Goal: Transaction & Acquisition: Purchase product/service

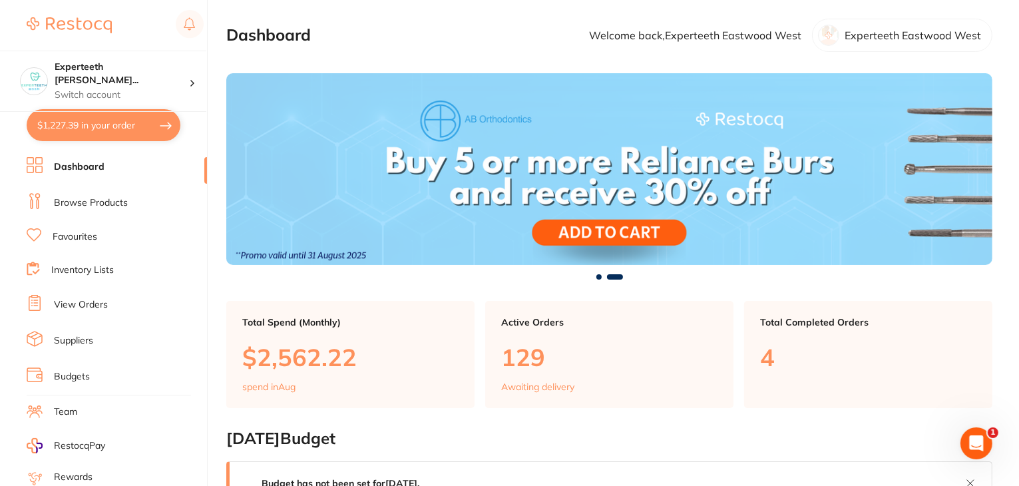
click at [70, 301] on link "View Orders" at bounding box center [81, 304] width 54 height 13
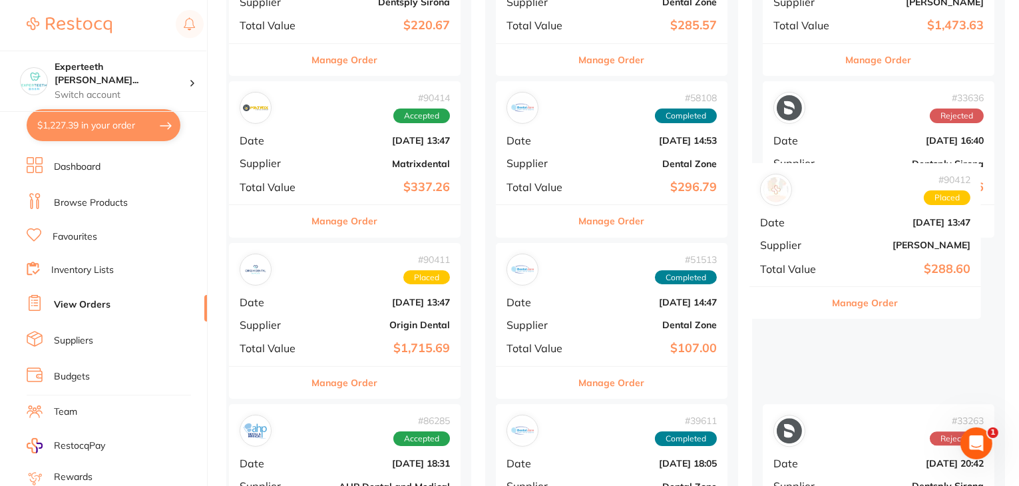
scroll to position [0, 8]
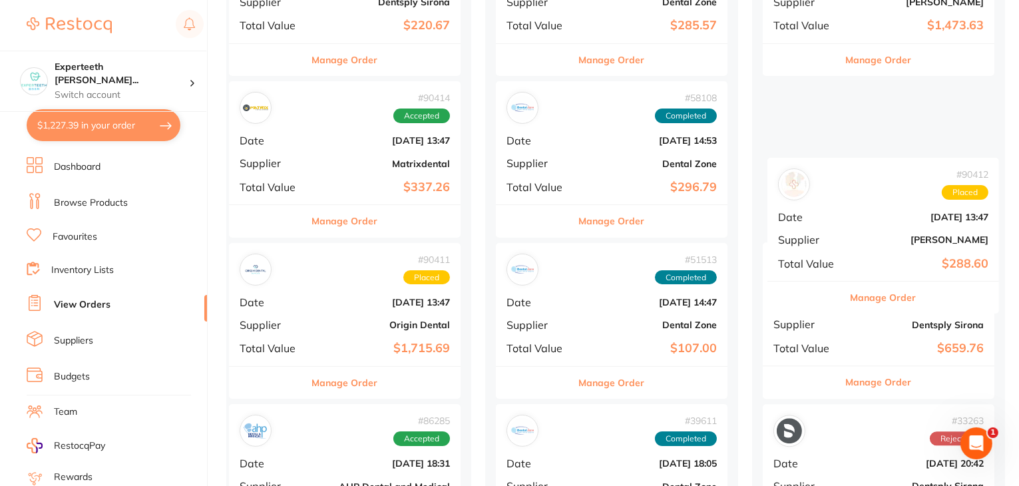
drag, startPoint x: 324, startPoint y: 332, endPoint x: 863, endPoint y: 246, distance: 546.1
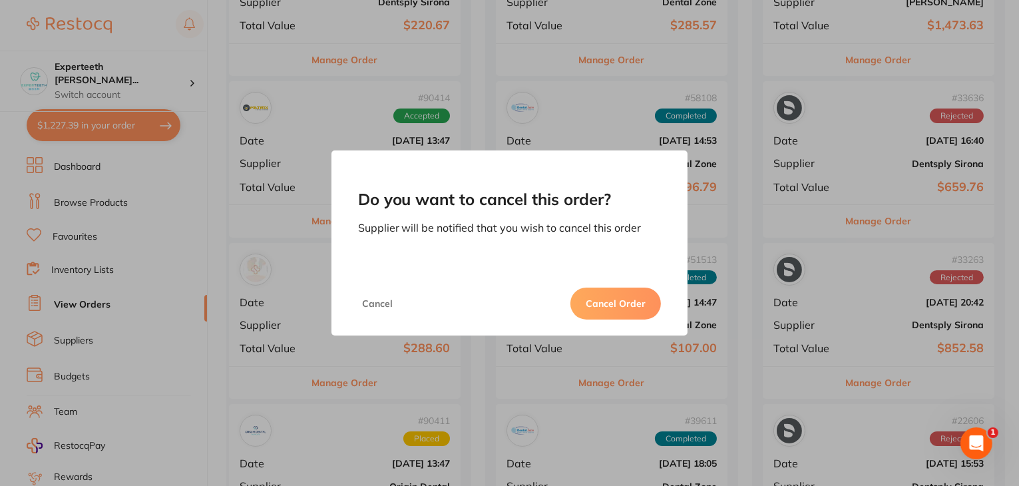
click at [624, 305] on button "Cancel Order" at bounding box center [616, 304] width 91 height 32
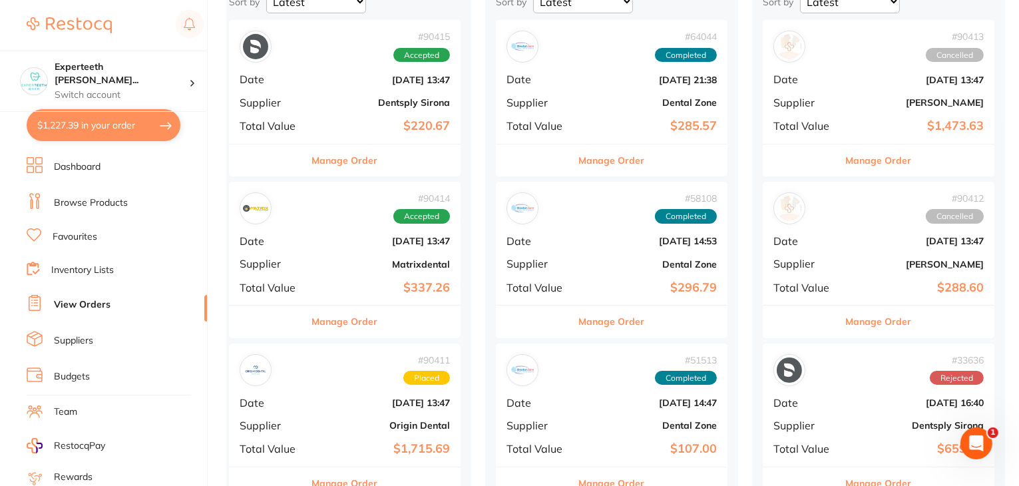
scroll to position [200, 0]
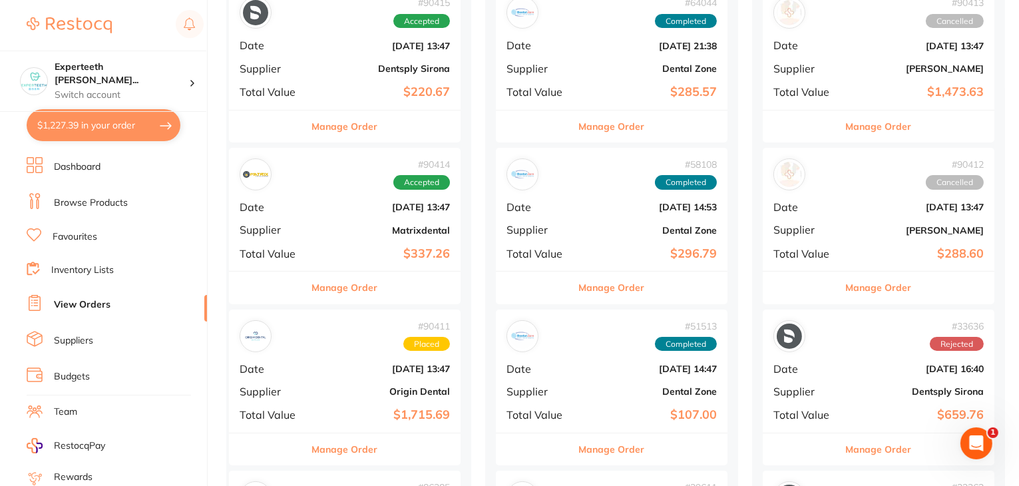
click at [864, 254] on b "$288.60" at bounding box center [917, 254] width 133 height 14
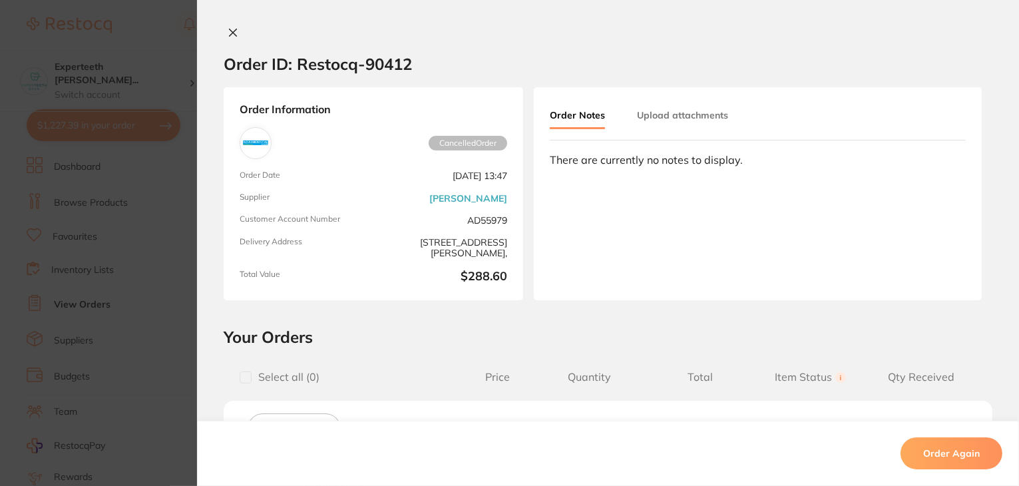
click at [232, 31] on icon at bounding box center [233, 32] width 11 height 11
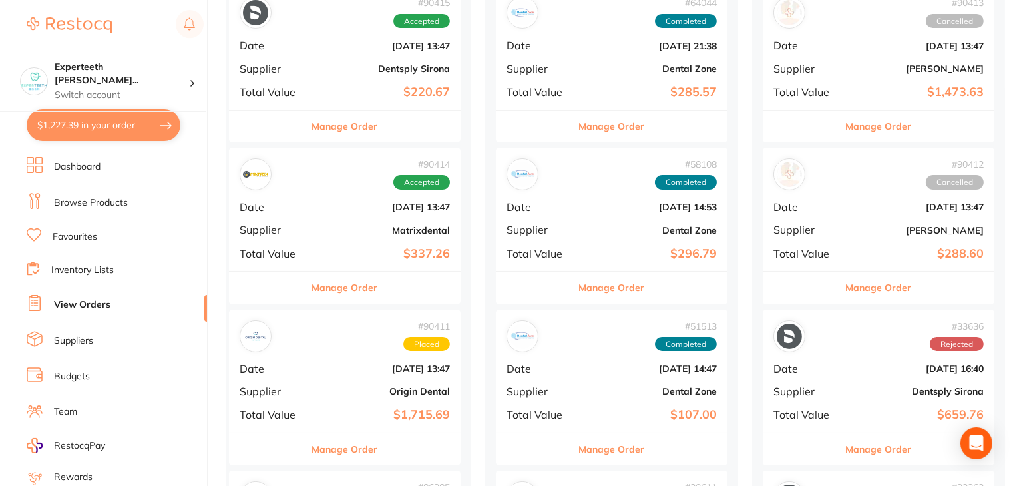
click at [91, 118] on button "$1,227.39 in your order" at bounding box center [104, 125] width 154 height 32
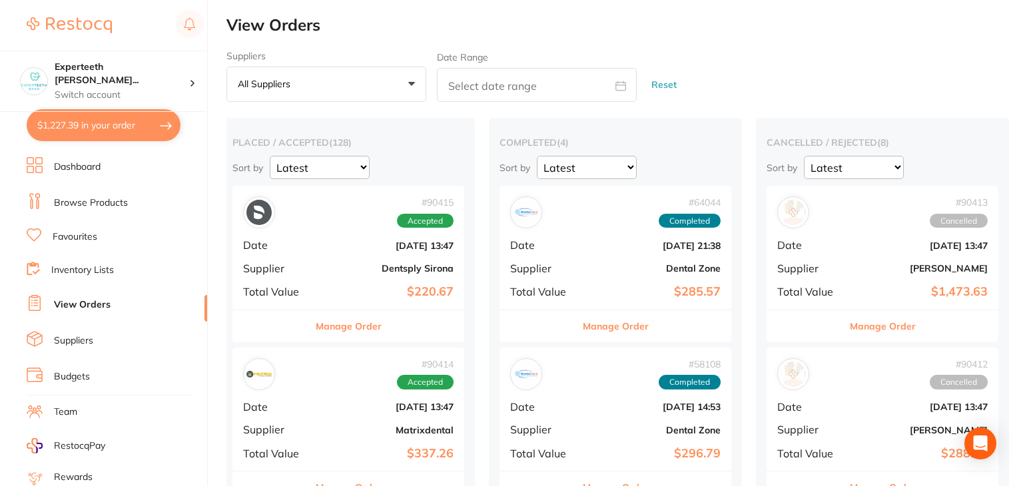
checkbox input "true"
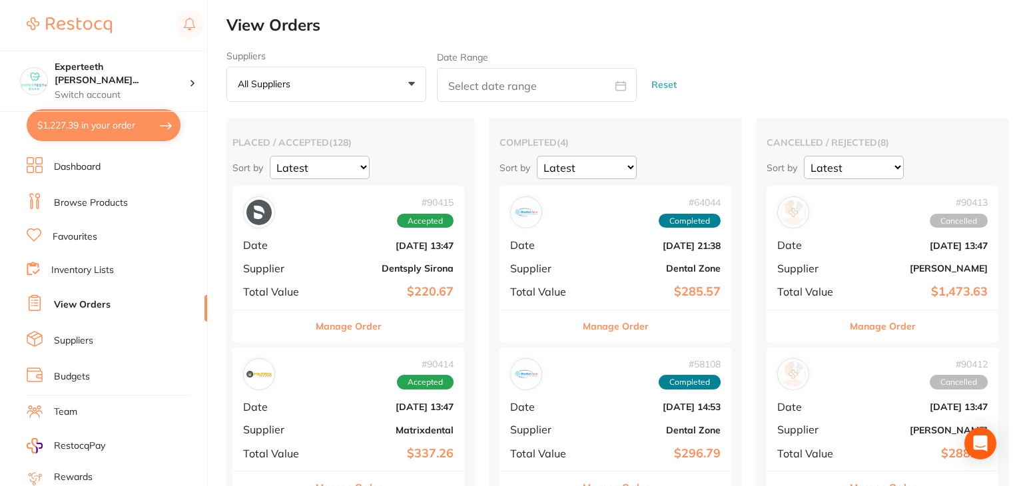
checkbox input "true"
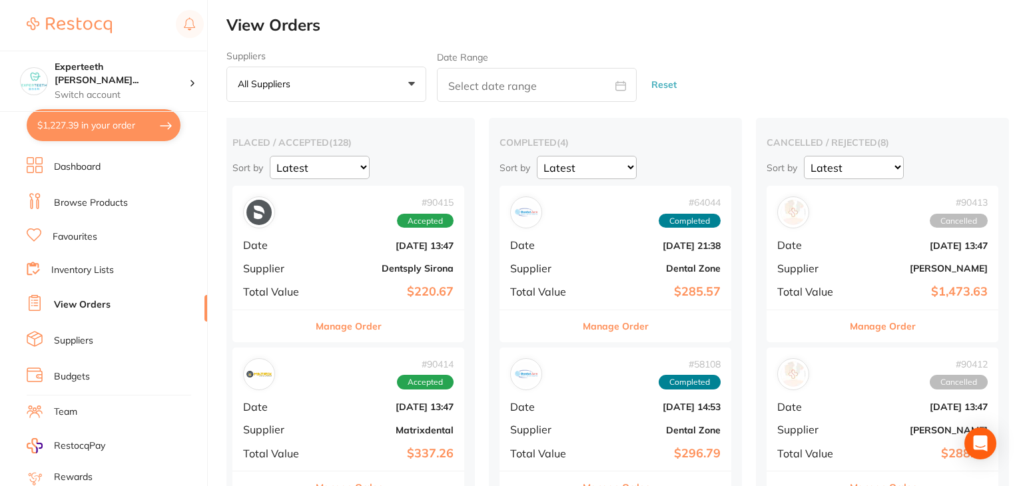
checkbox input "true"
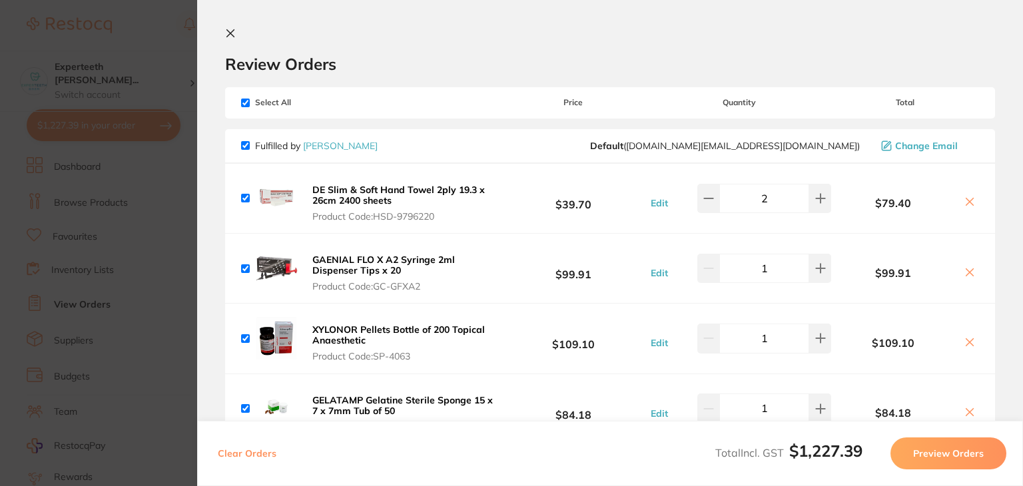
click at [232, 35] on icon at bounding box center [230, 33] width 7 height 7
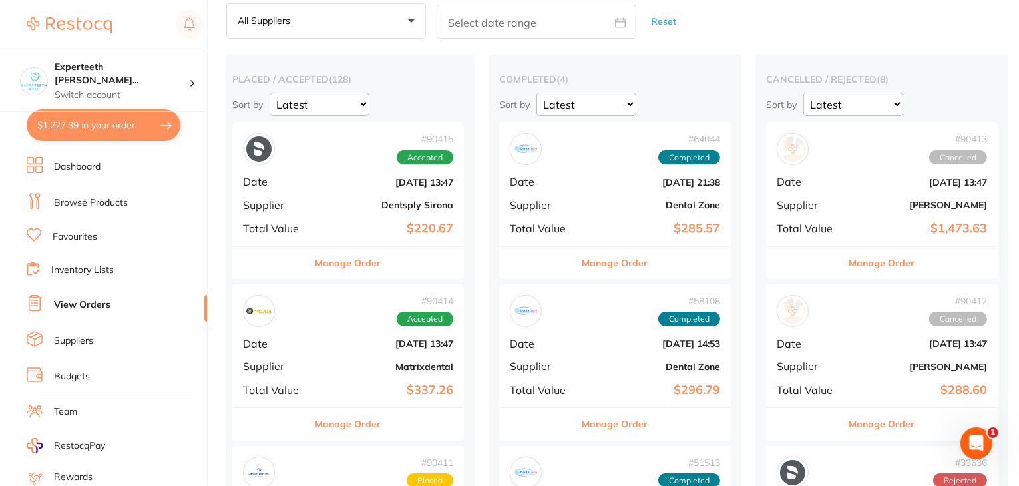
scroll to position [266, 0]
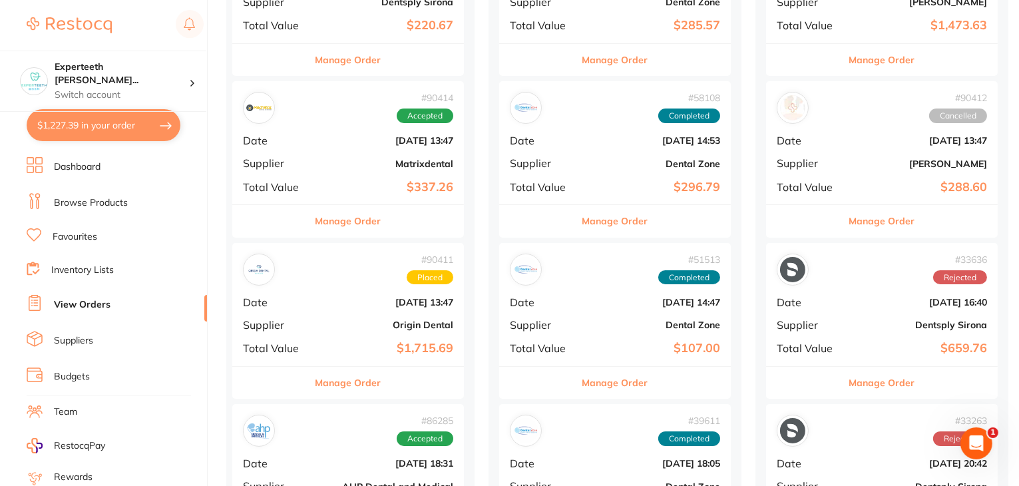
click at [913, 196] on div "# 90412 Cancelled Date [DATE] 13:47 Supplier [PERSON_NAME] Total Value $288.60" at bounding box center [882, 142] width 232 height 123
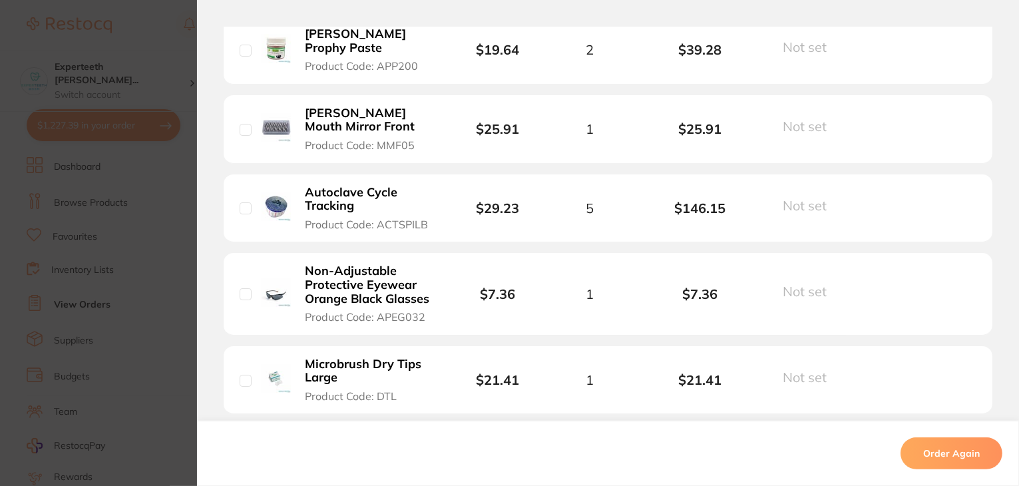
scroll to position [599, 0]
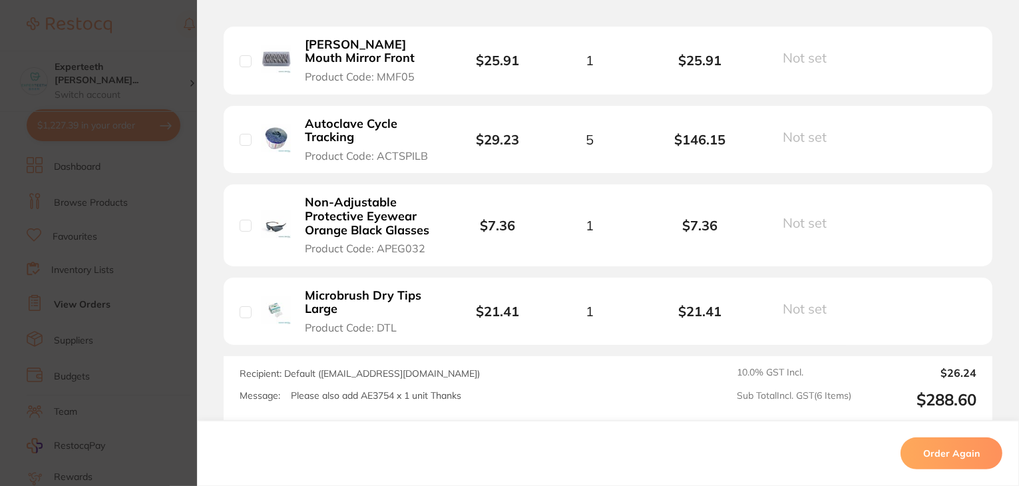
click at [939, 455] on button "Order Again" at bounding box center [952, 453] width 102 height 32
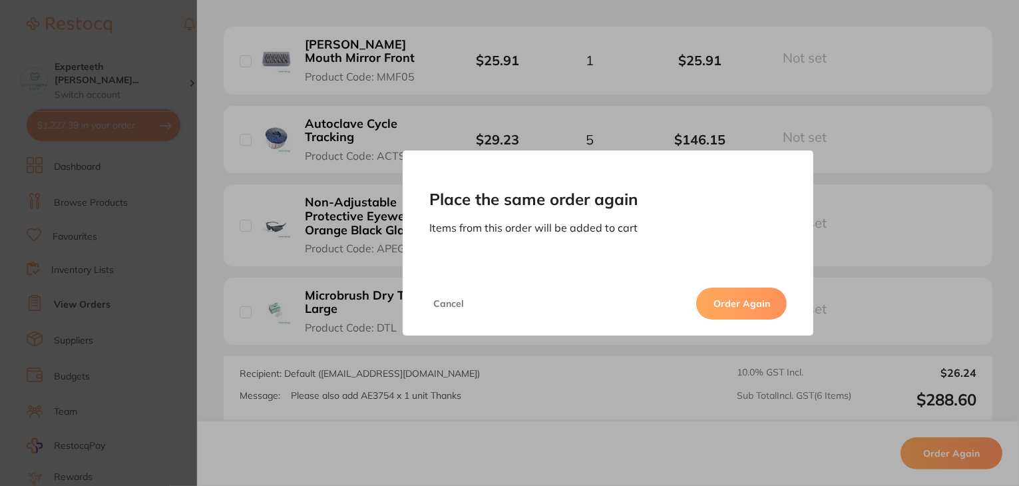
click at [717, 310] on button "Order Again" at bounding box center [741, 304] width 91 height 32
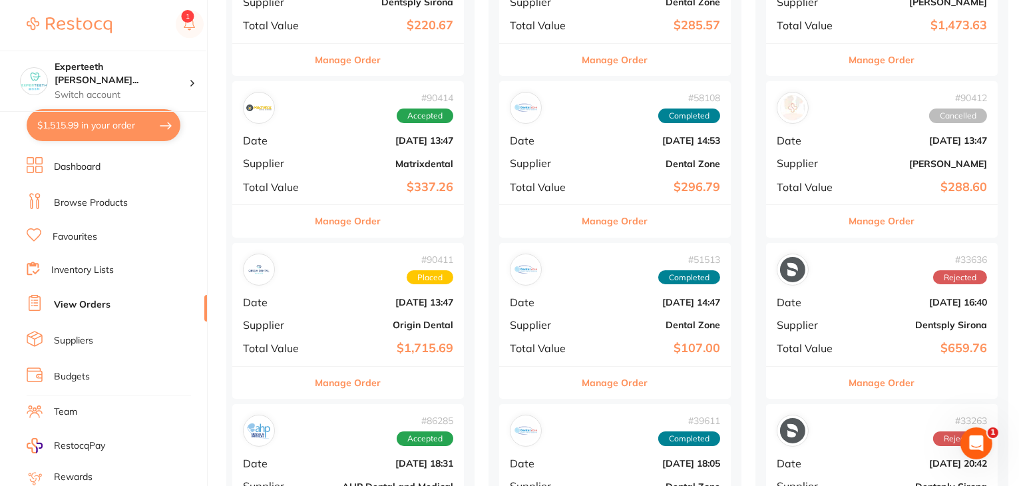
click at [90, 134] on button "$1,515.99 in your order" at bounding box center [104, 125] width 154 height 32
checkbox input "true"
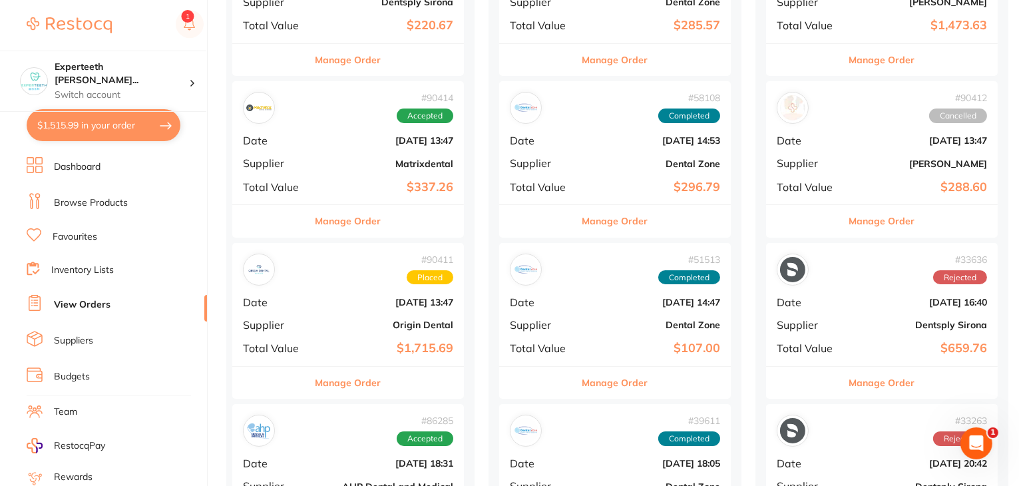
checkbox input "true"
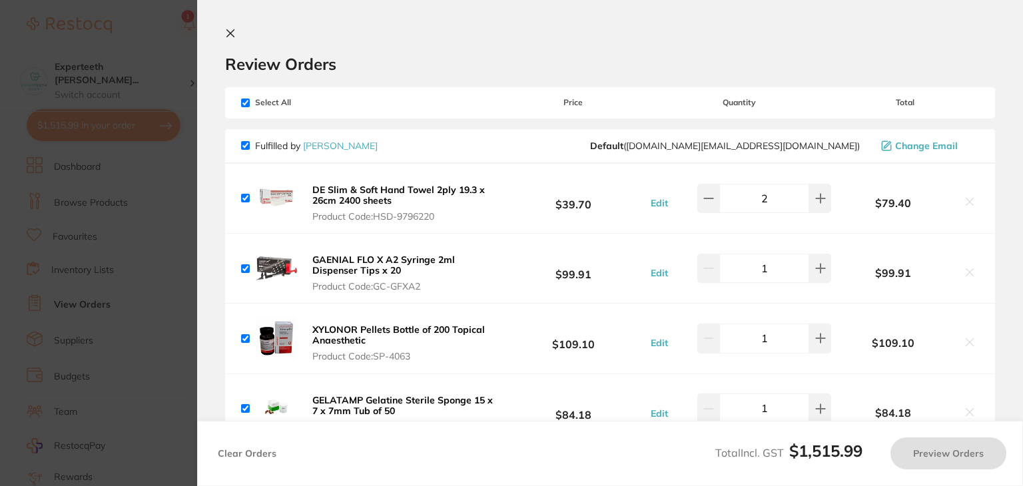
click at [242, 100] on input "checkbox" at bounding box center [245, 103] width 9 height 9
checkbox input "false"
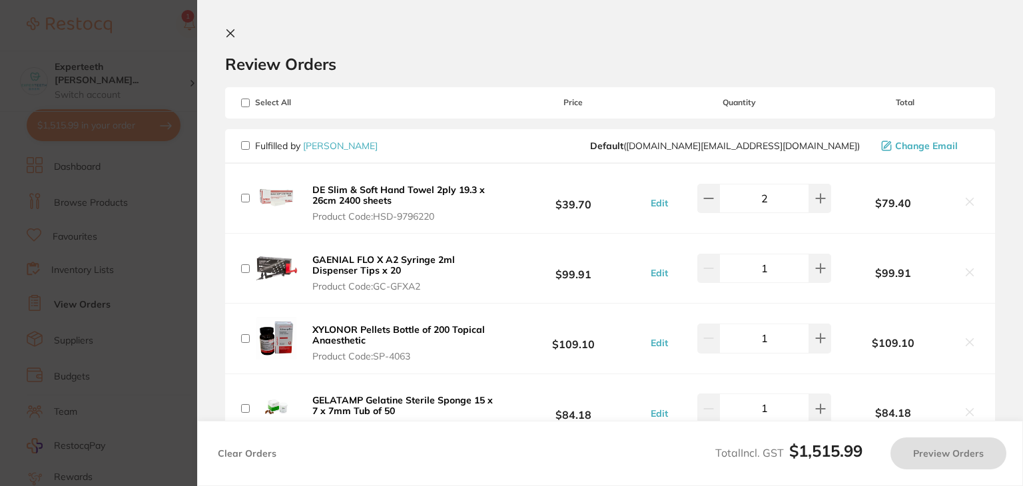
checkbox input "false"
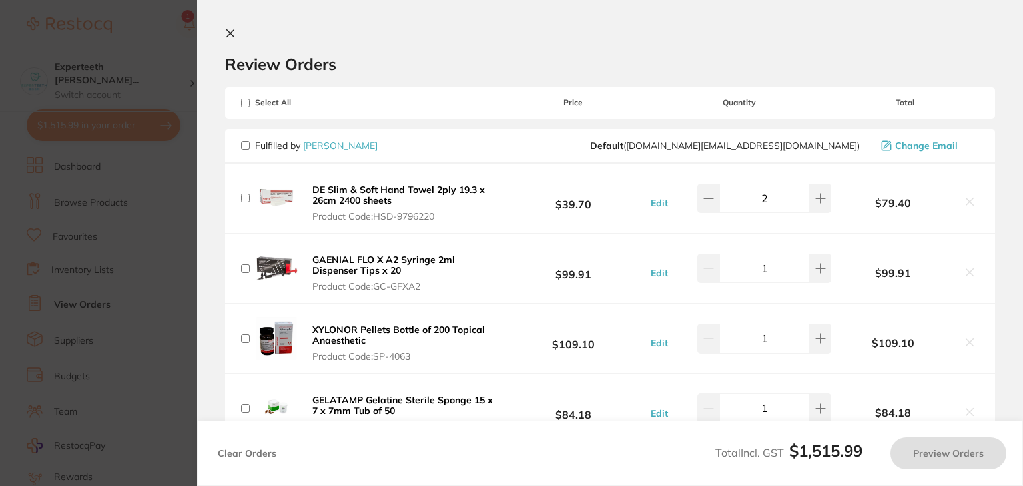
checkbox input "false"
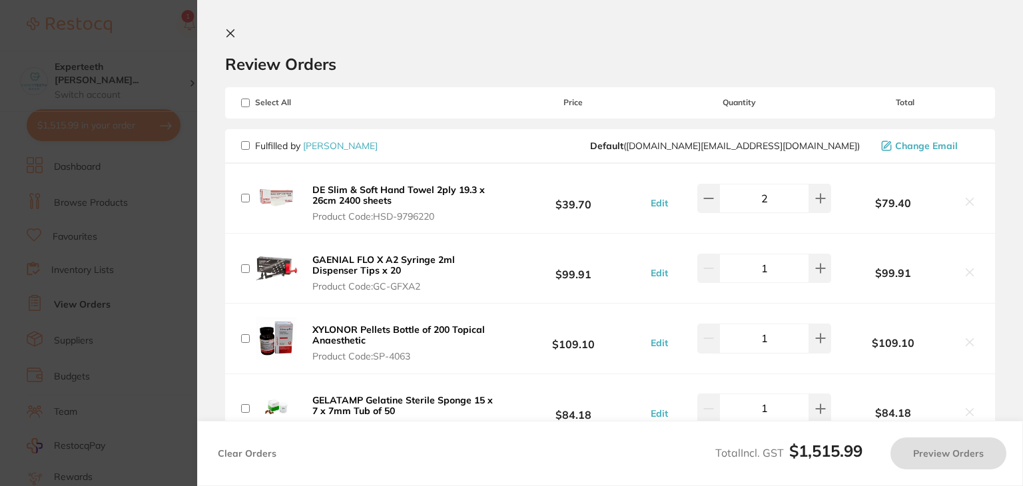
checkbox input "false"
type input "10"
checkbox input "false"
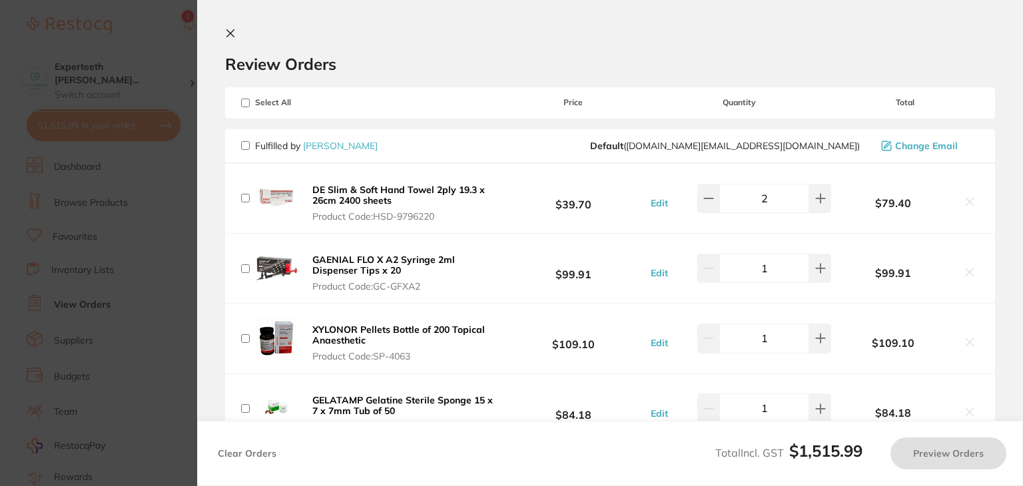
type input "4"
checkbox input "false"
type input "2"
checkbox input "false"
type input "10"
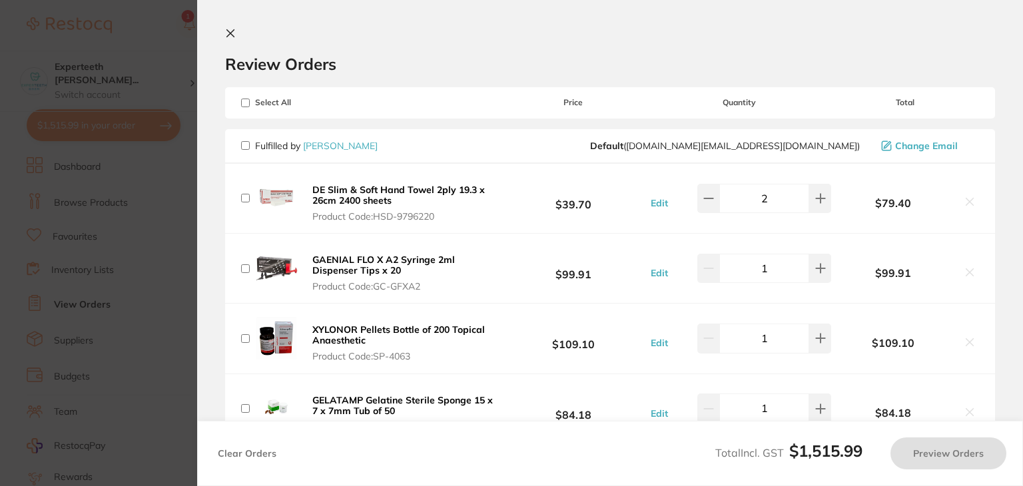
checkbox input "false"
type input "2"
checkbox input "false"
type input "2"
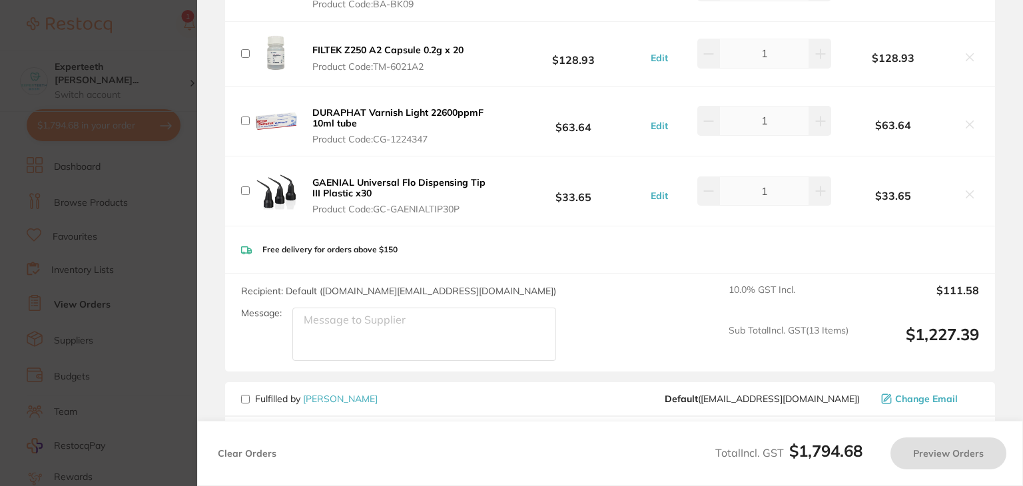
scroll to position [932, 0]
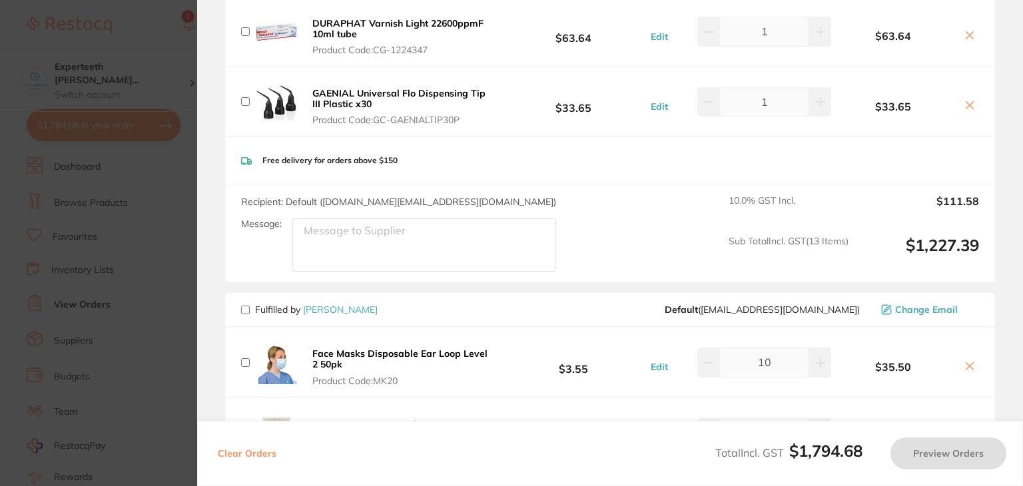
drag, startPoint x: 248, startPoint y: 304, endPoint x: 310, endPoint y: 347, distance: 74.6
click at [250, 306] on span "Fulfilled by [PERSON_NAME]" at bounding box center [309, 310] width 136 height 12
click at [248, 310] on input "checkbox" at bounding box center [245, 310] width 9 height 9
checkbox input "true"
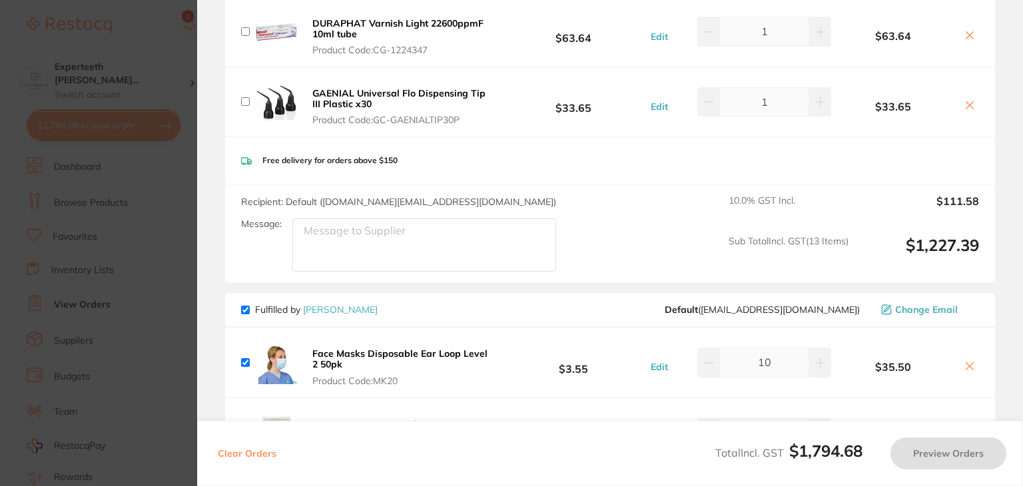
checkbox input "true"
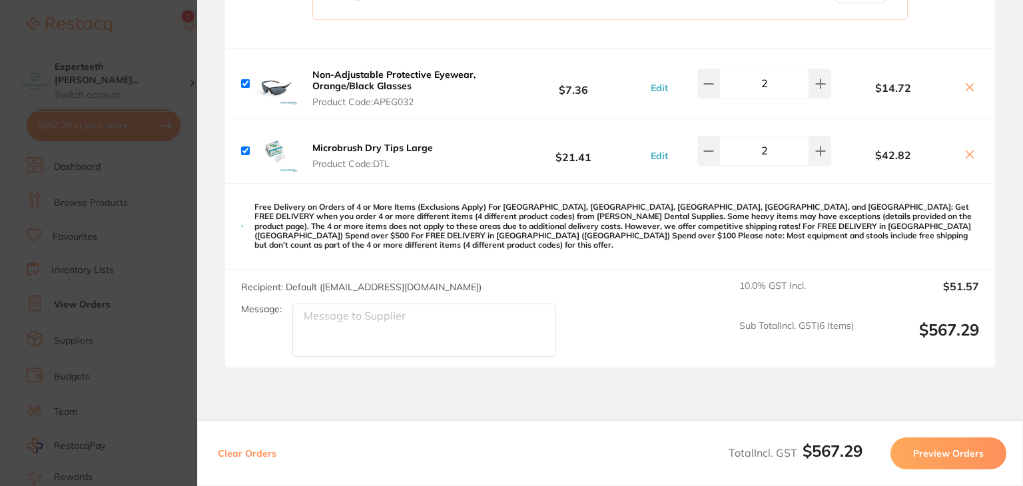
scroll to position [1664, 0]
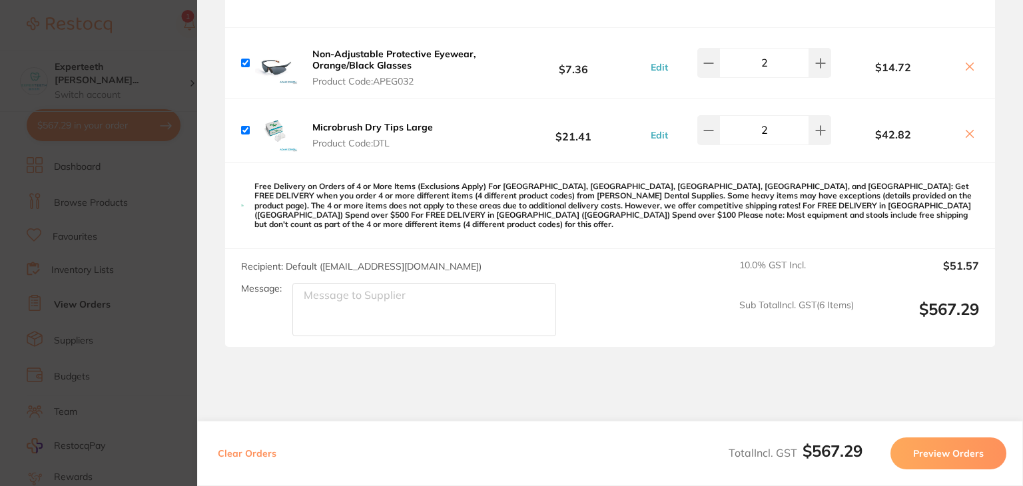
click at [940, 453] on button "Preview Orders" at bounding box center [948, 453] width 116 height 32
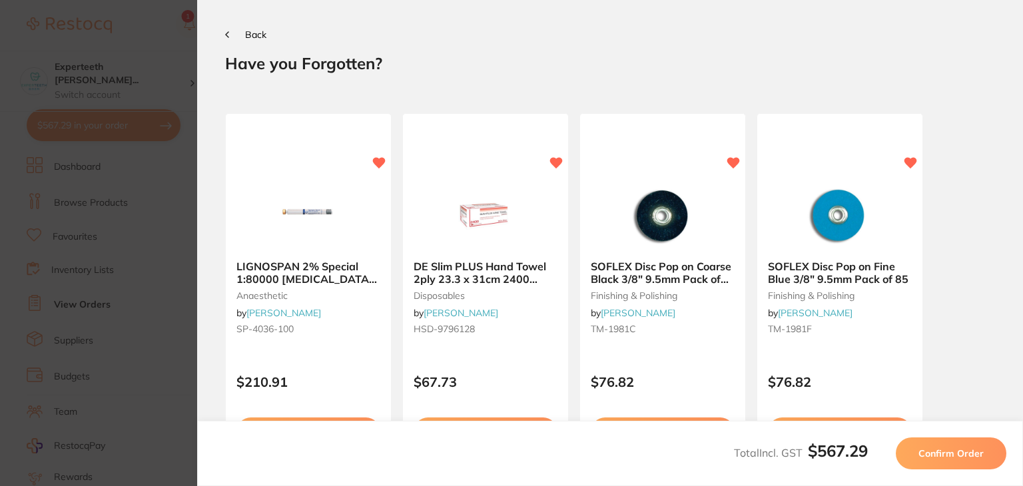
scroll to position [0, 0]
click at [954, 453] on span "Confirm Order" at bounding box center [950, 453] width 65 height 12
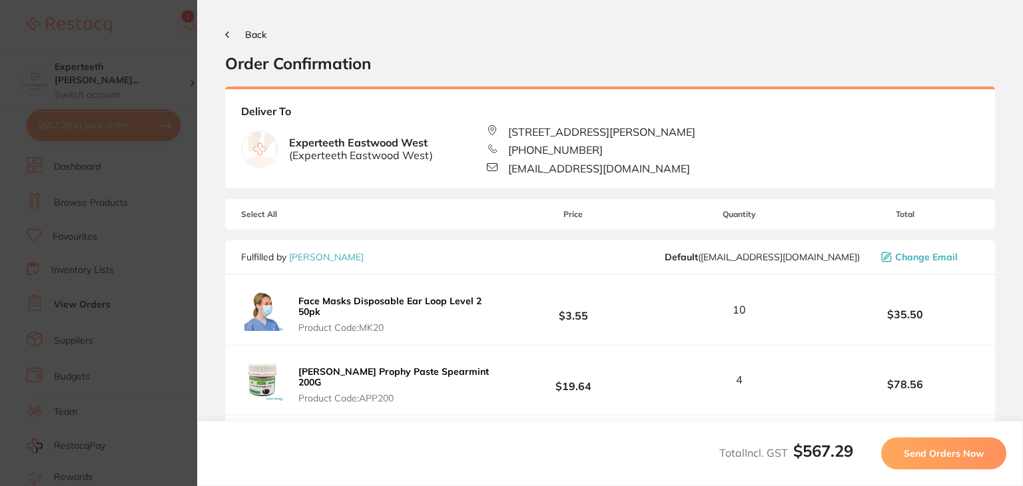
click at [979, 456] on span "Send Orders Now" at bounding box center [943, 453] width 80 height 12
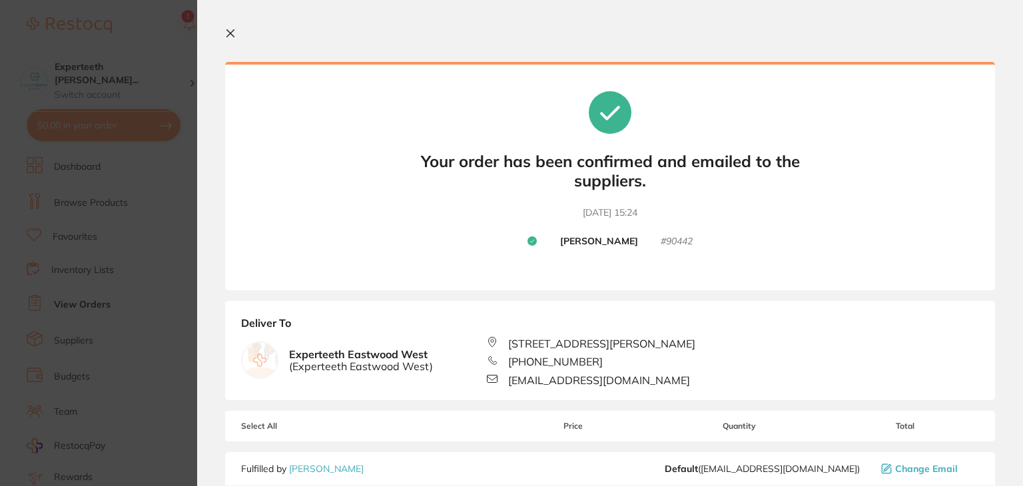
click at [221, 30] on section "Your orders are being processed and we will notify you once we have placed the …" at bounding box center [609, 243] width 825 height 486
drag, startPoint x: 226, startPoint y: 33, endPoint x: 195, endPoint y: 75, distance: 52.9
click at [226, 33] on icon at bounding box center [230, 33] width 11 height 11
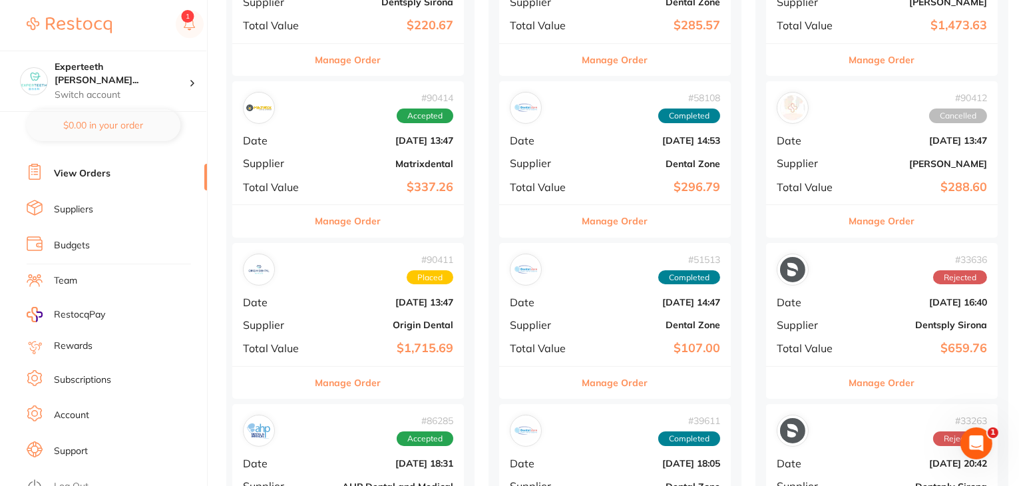
scroll to position [134, 0]
checkbox input "false"
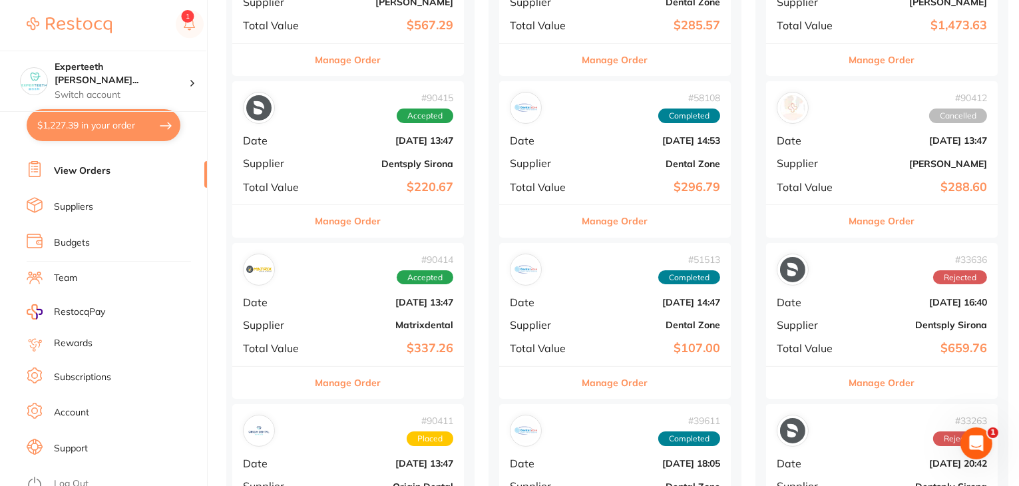
drag, startPoint x: 81, startPoint y: 483, endPoint x: 79, endPoint y: 474, distance: 9.5
click at [79, 477] on link "Log Out" at bounding box center [71, 483] width 35 height 13
